Goal: Transaction & Acquisition: Purchase product/service

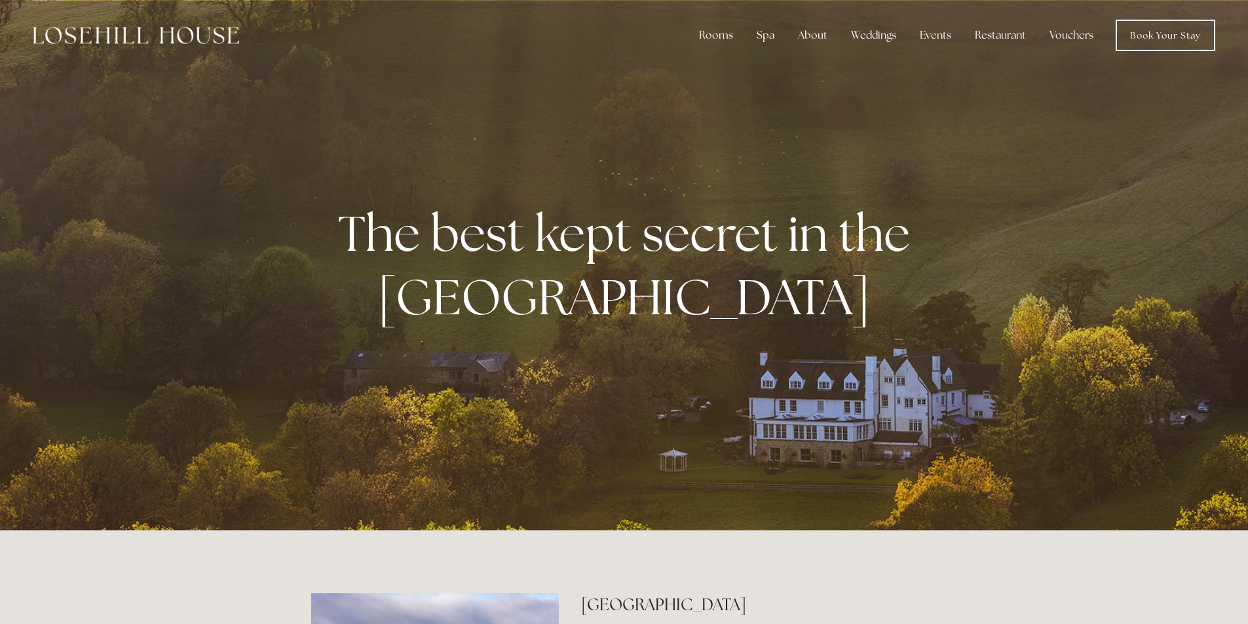
click at [1072, 33] on link "Vouchers" at bounding box center [1071, 35] width 65 height 26
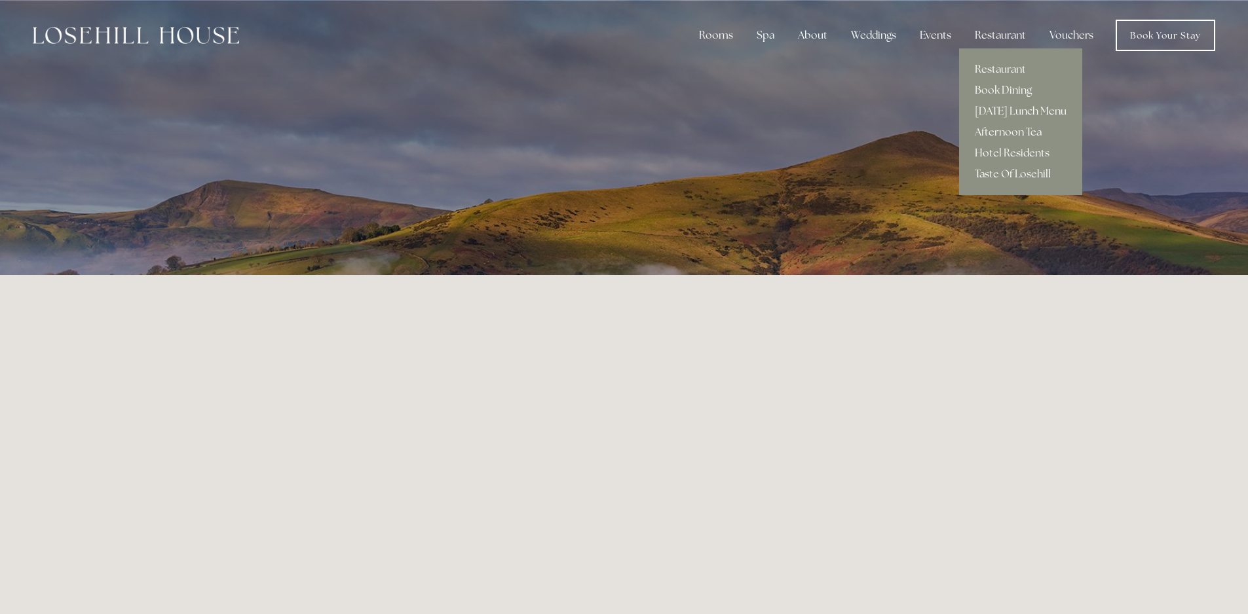
click at [999, 135] on link "Afternoon Tea" at bounding box center [1020, 132] width 123 height 21
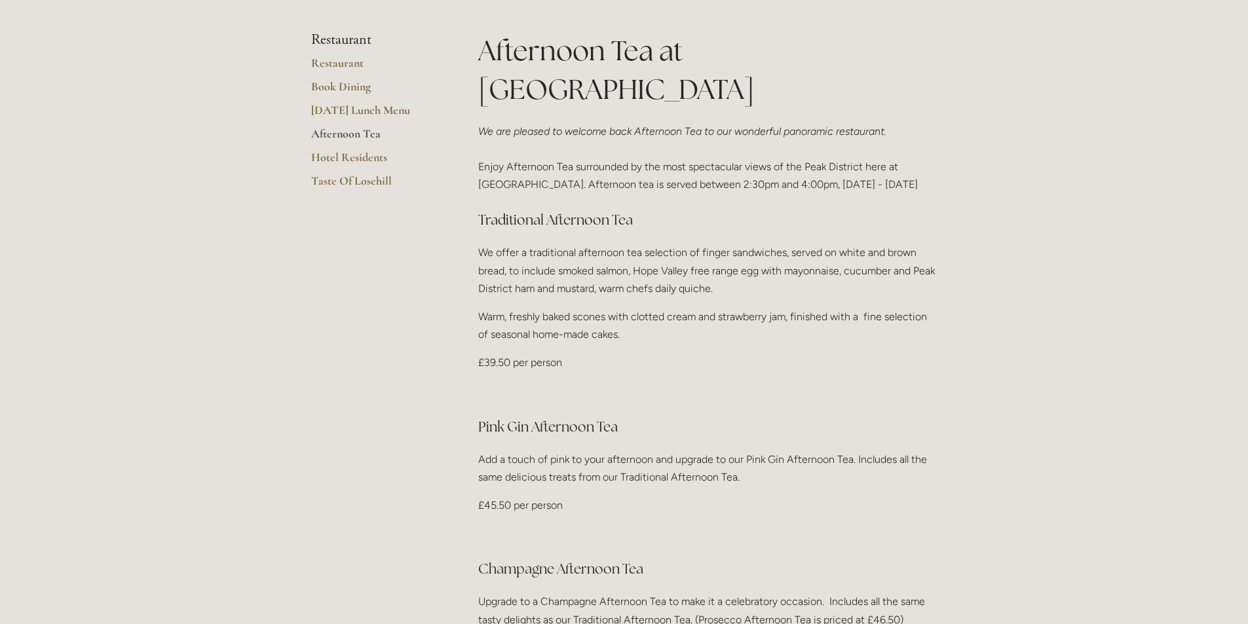
scroll to position [393, 0]
